Goal: Information Seeking & Learning: Check status

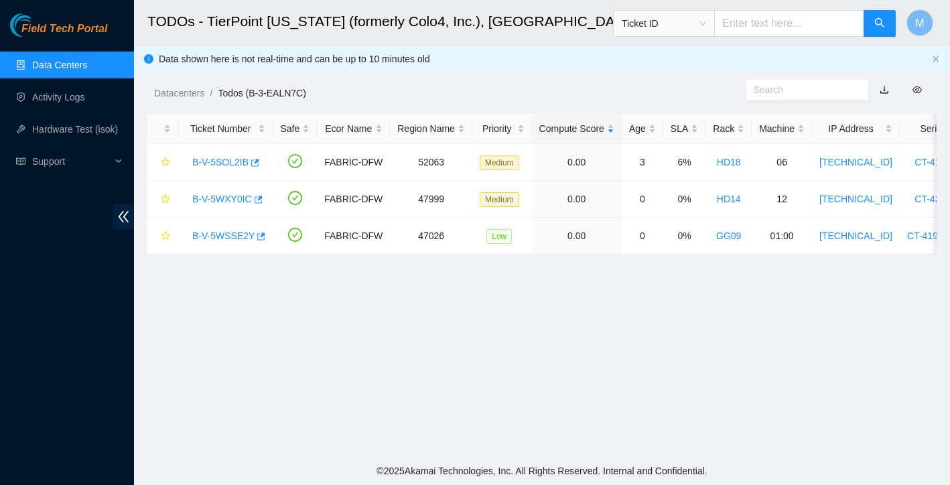
scroll to position [668, 0]
click at [72, 64] on link "Data Centers" at bounding box center [59, 65] width 55 height 11
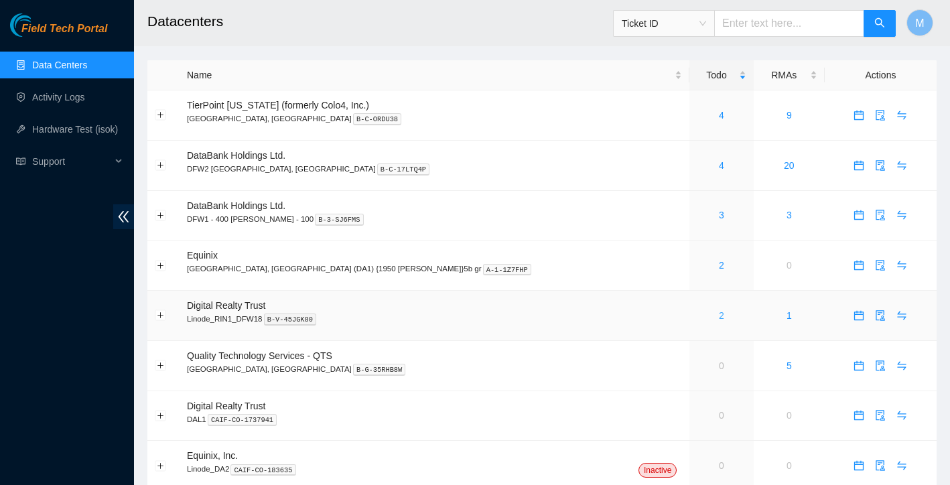
click at [719, 315] on link "2" at bounding box center [721, 315] width 5 height 11
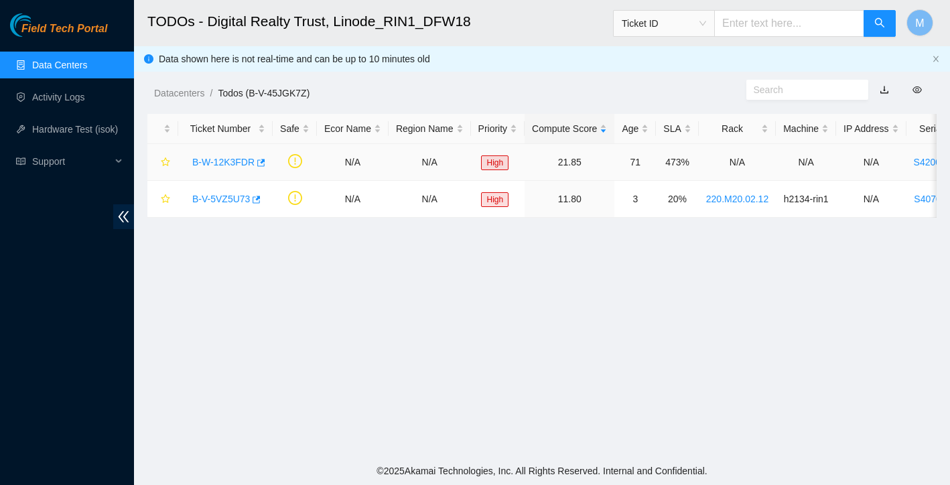
click at [237, 166] on link "B-W-12K3FDR" at bounding box center [223, 162] width 62 height 11
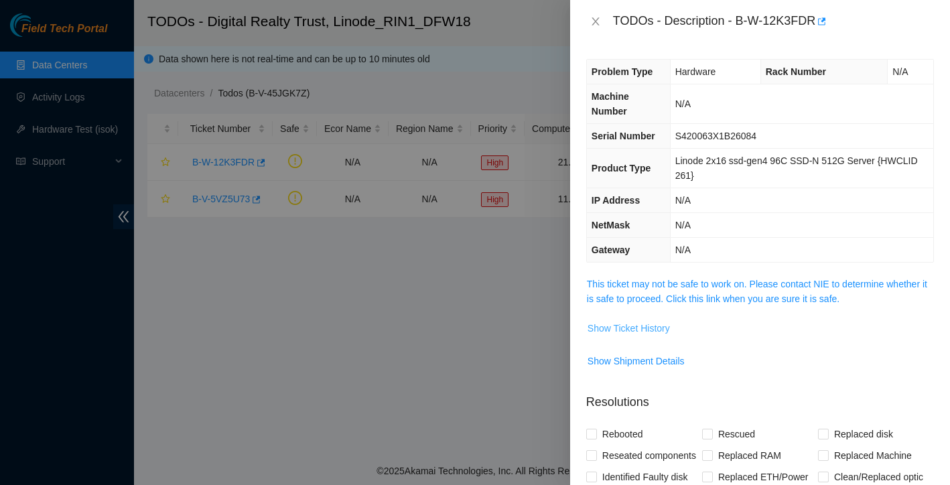
click at [662, 323] on span "Show Ticket History" at bounding box center [629, 328] width 82 height 15
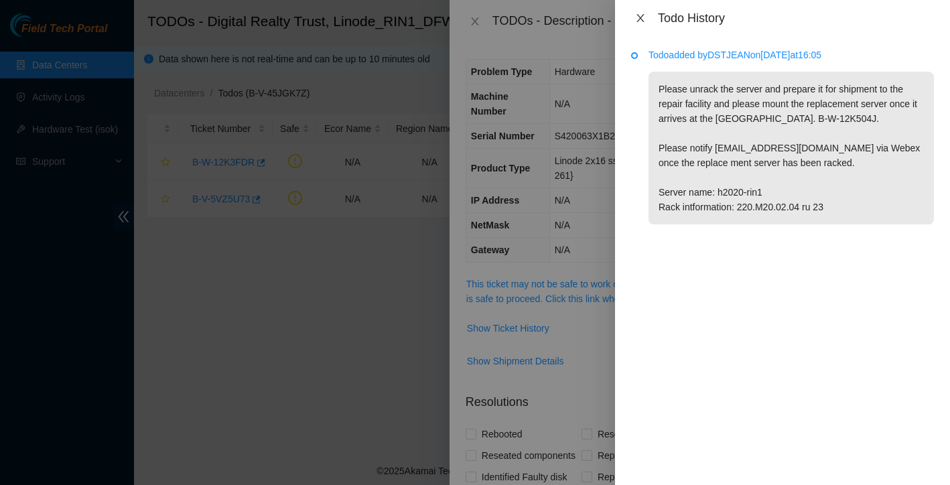
click at [641, 18] on icon "close" at bounding box center [640, 18] width 7 height 8
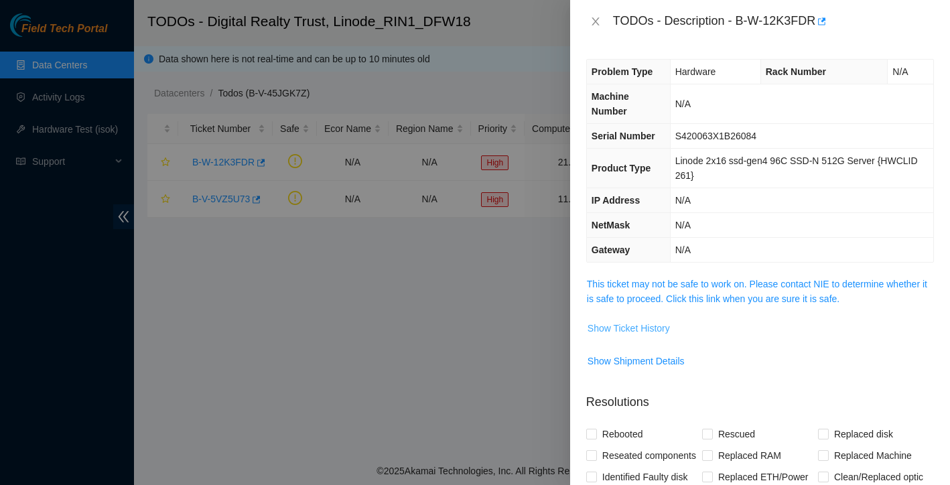
click at [665, 327] on span "Show Ticket History" at bounding box center [629, 328] width 82 height 15
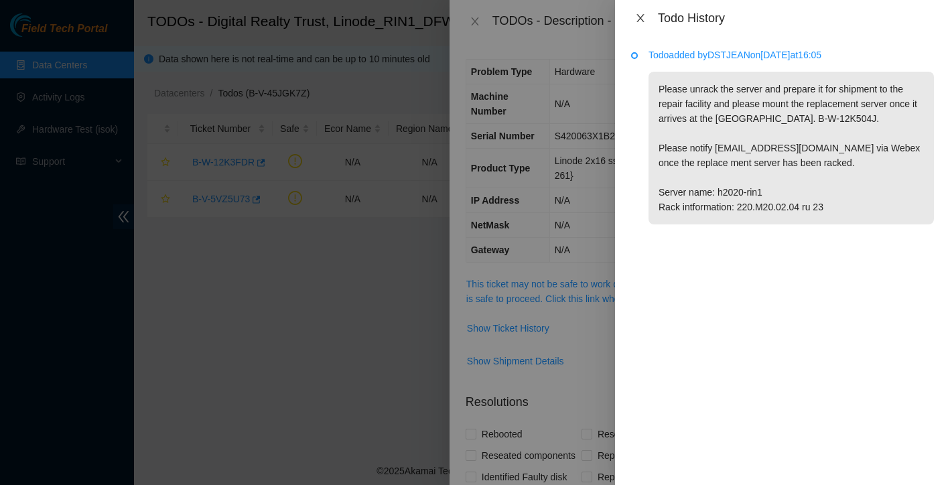
click at [642, 15] on icon "close" at bounding box center [640, 18] width 11 height 11
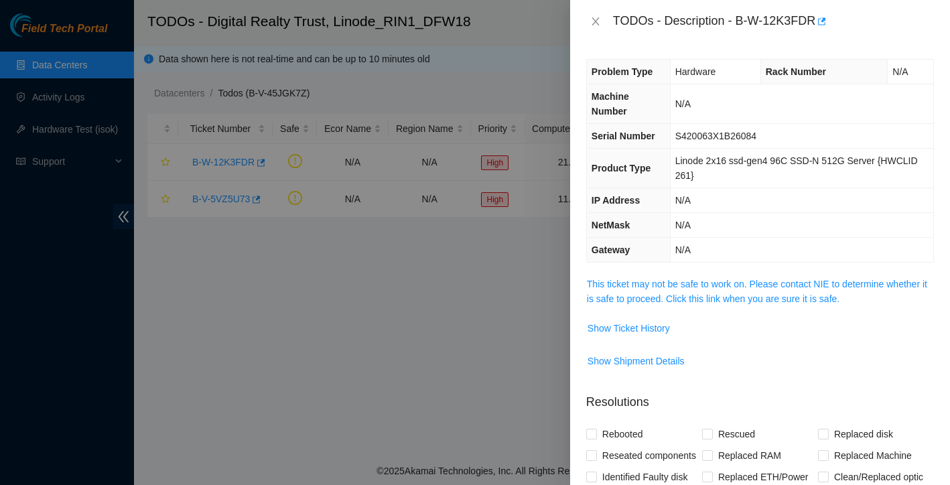
scroll to position [25, 0]
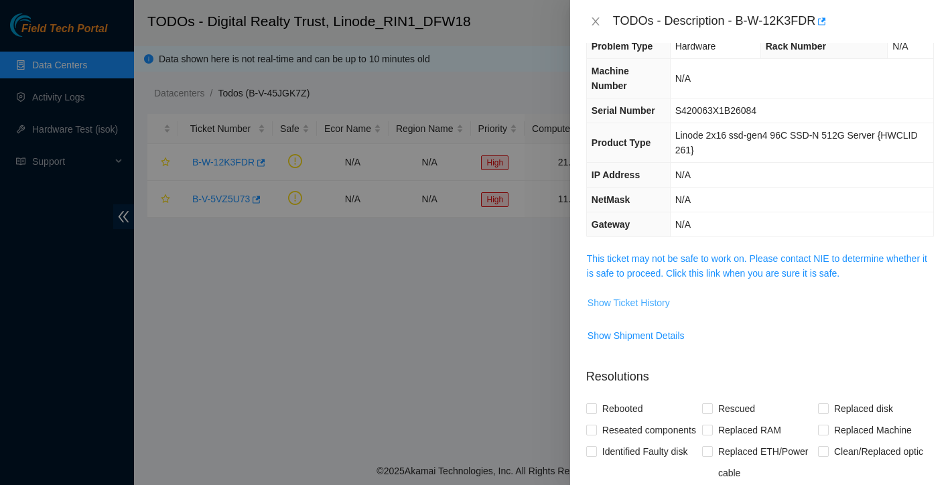
click at [648, 304] on span "Show Ticket History" at bounding box center [629, 303] width 82 height 15
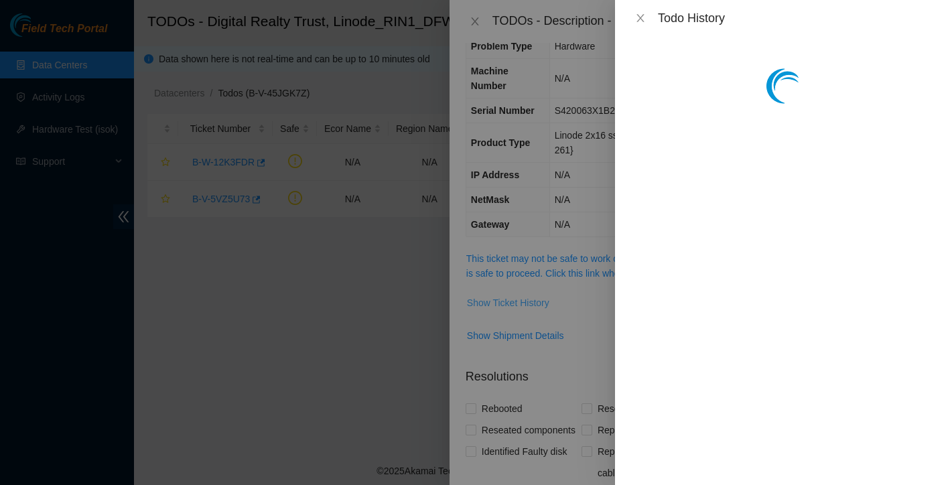
click at [648, 304] on div at bounding box center [475, 242] width 950 height 485
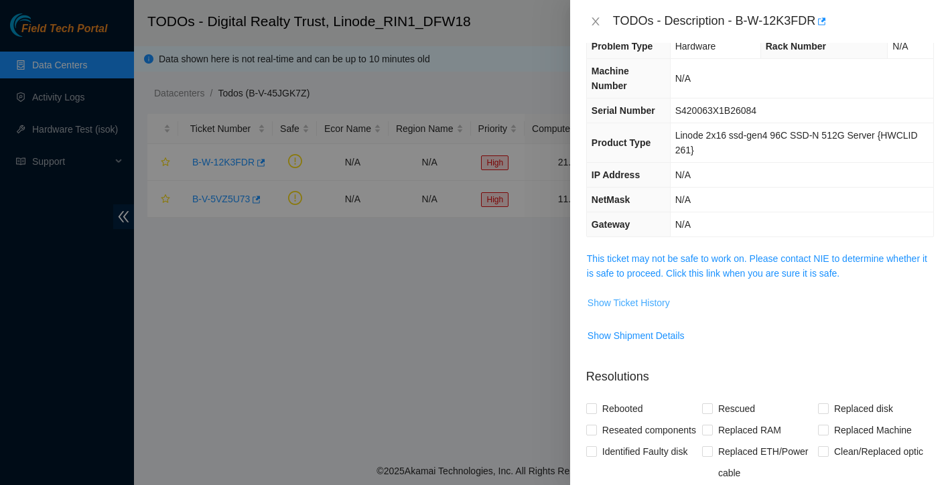
click at [648, 304] on span "Show Ticket History" at bounding box center [629, 303] width 82 height 15
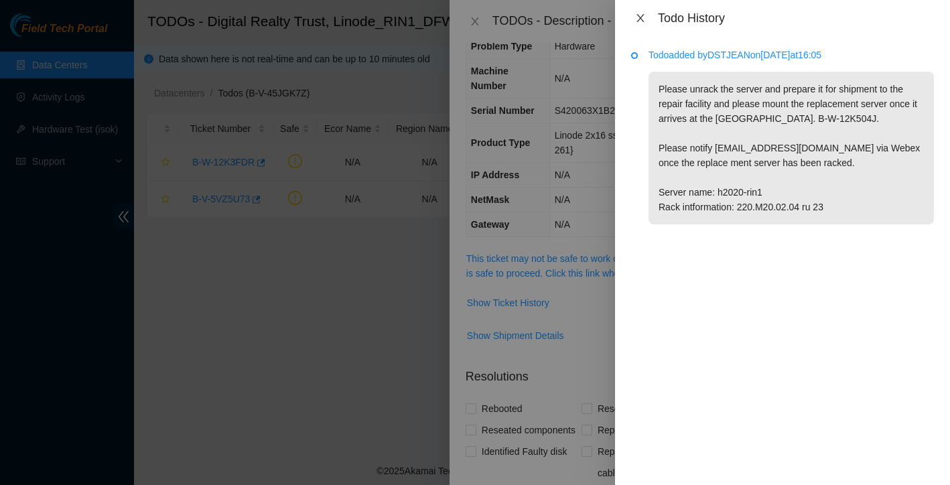
click at [639, 17] on icon "close" at bounding box center [640, 18] width 7 height 8
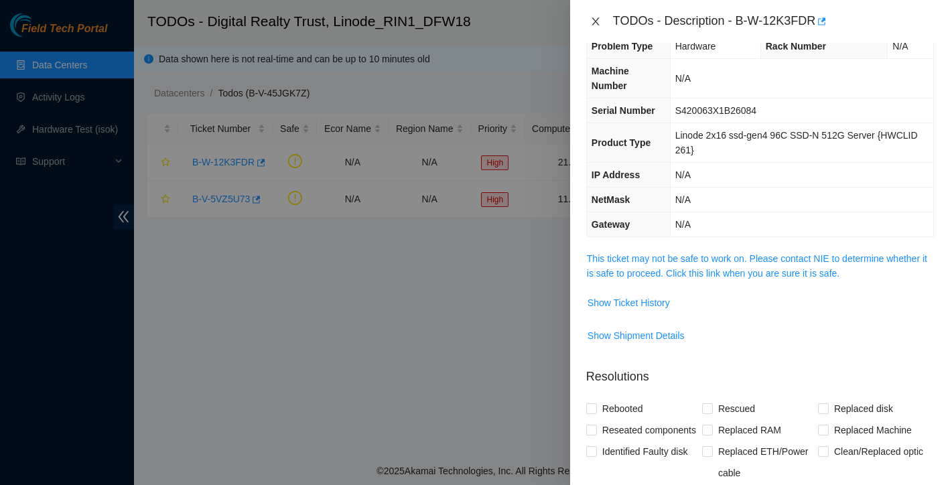
click at [595, 23] on icon "close" at bounding box center [595, 21] width 7 height 8
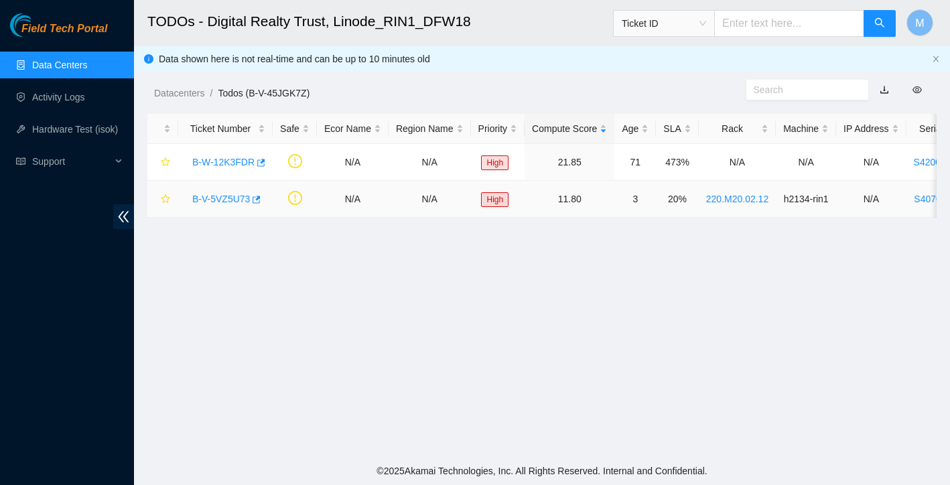
click at [227, 201] on link "B-V-5VZ5U73" at bounding box center [221, 199] width 58 height 11
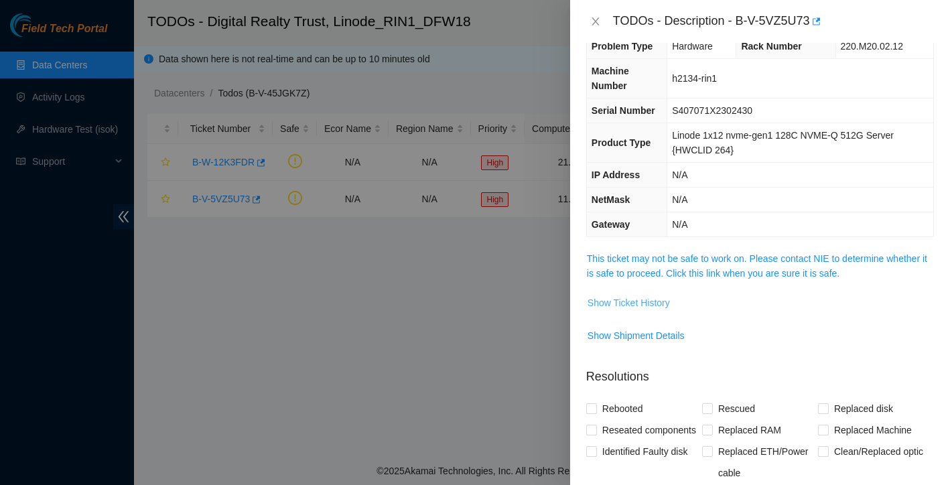
click at [636, 309] on span "Show Ticket History" at bounding box center [629, 303] width 82 height 15
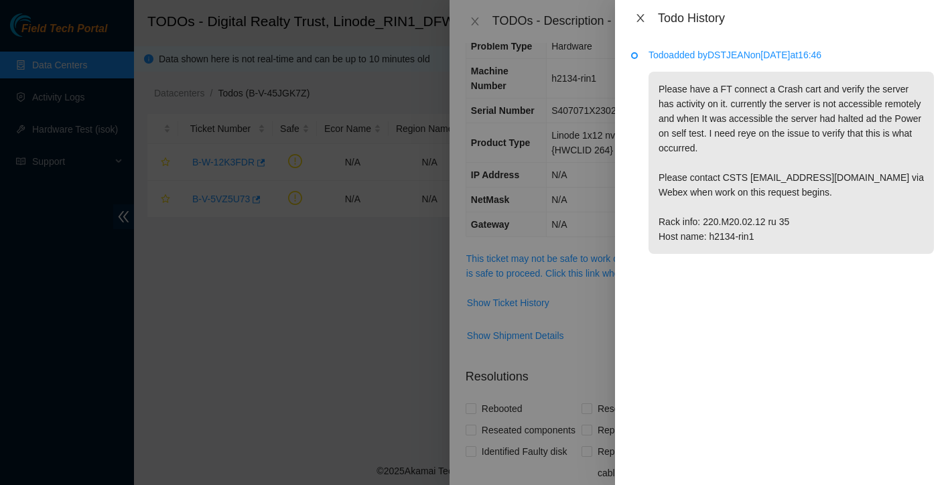
click at [646, 20] on button "Close" at bounding box center [640, 18] width 19 height 13
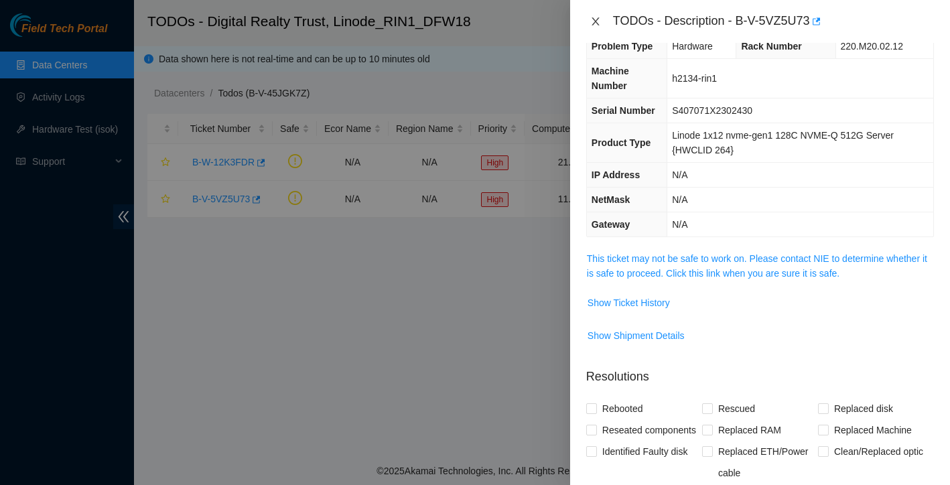
click at [598, 18] on icon "close" at bounding box center [595, 21] width 7 height 8
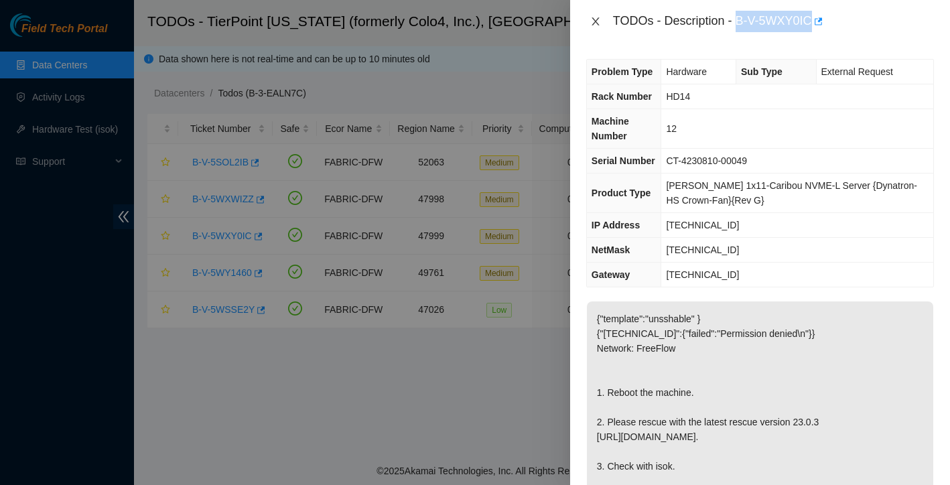
click at [595, 19] on icon "close" at bounding box center [595, 21] width 11 height 11
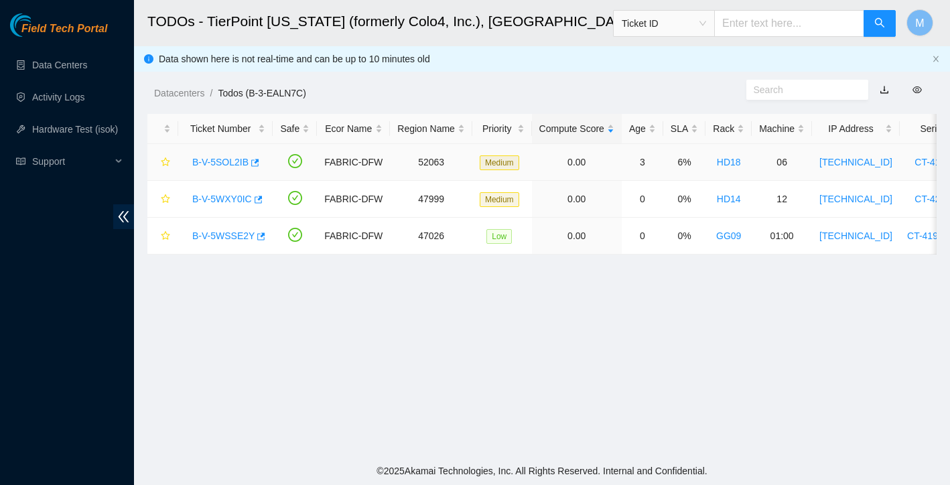
click at [230, 163] on link "B-V-5SOL2IB" at bounding box center [220, 162] width 56 height 11
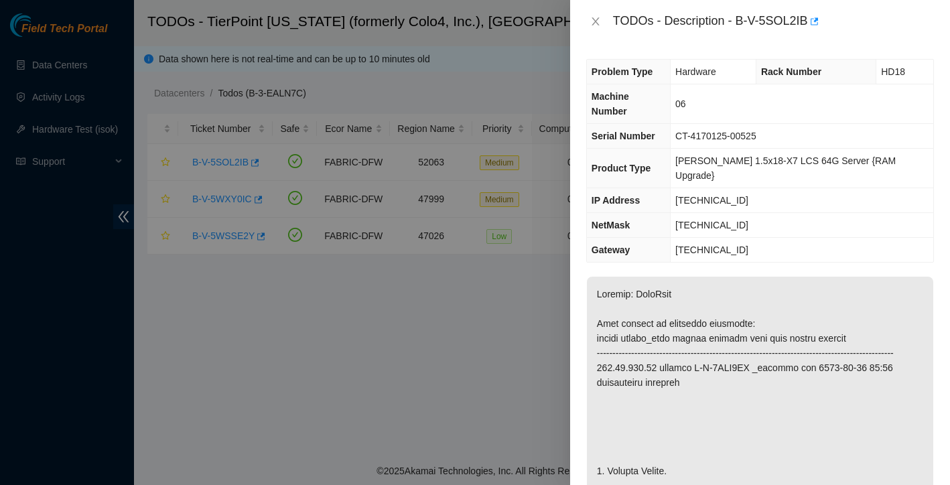
scroll to position [125, 0]
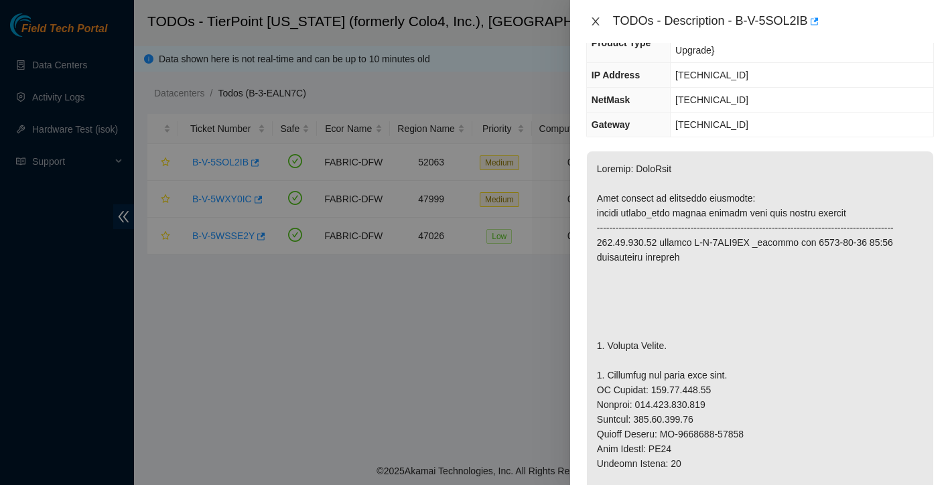
click at [596, 23] on icon "close" at bounding box center [595, 21] width 11 height 11
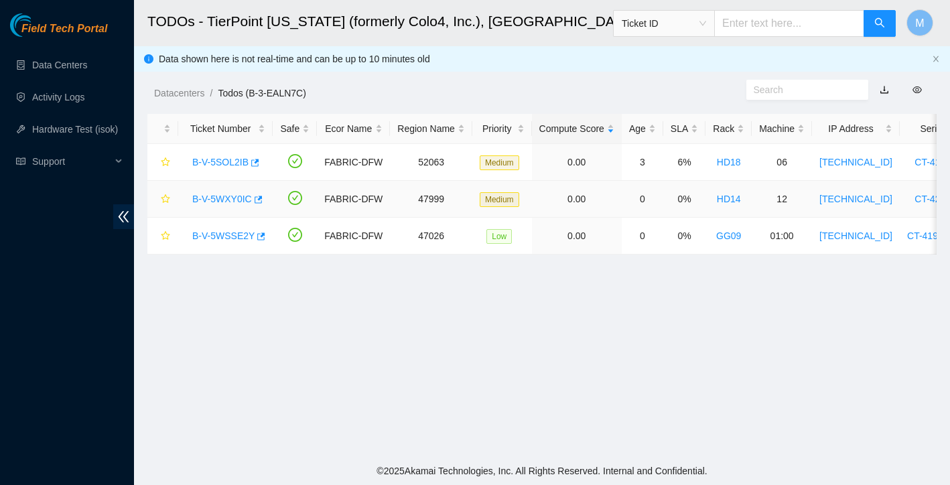
click at [241, 196] on link "B-V-5WXY0IC" at bounding box center [222, 199] width 60 height 11
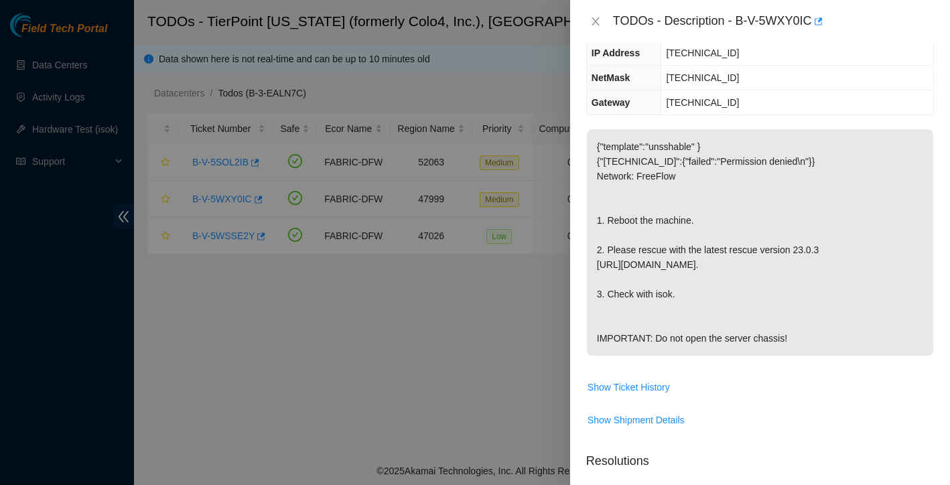
scroll to position [202, 0]
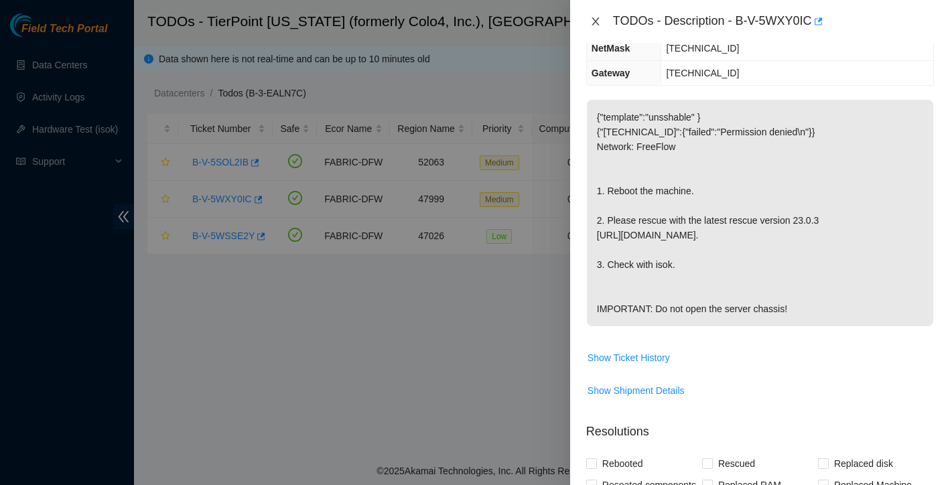
click at [597, 23] on icon "close" at bounding box center [595, 21] width 7 height 8
